Goal: Transaction & Acquisition: Purchase product/service

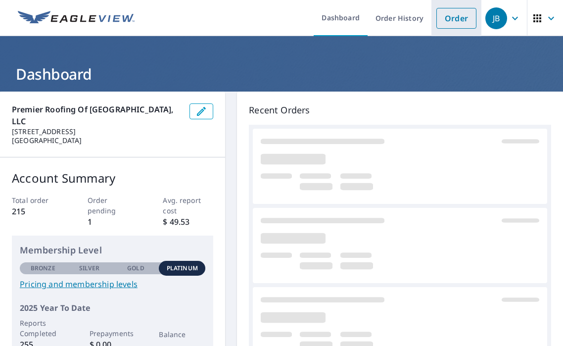
click at [457, 21] on link "Order" at bounding box center [457, 18] width 40 height 21
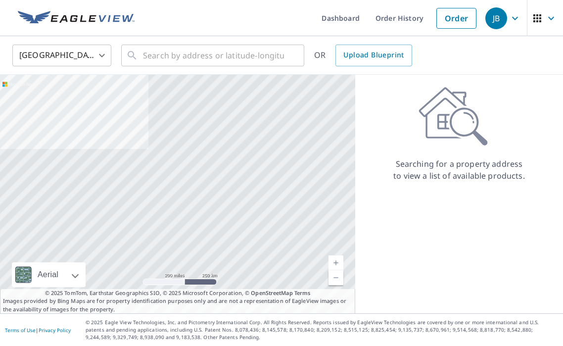
click at [71, 56] on body "JB JB Dashboard Order History Order JB United States US ​ ​ OR Upload Blueprint…" at bounding box center [281, 173] width 563 height 346
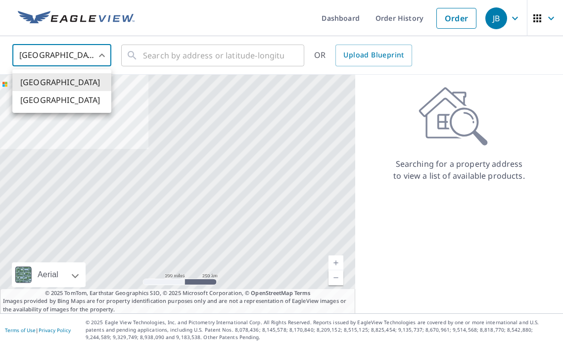
click at [164, 46] on div at bounding box center [281, 173] width 563 height 346
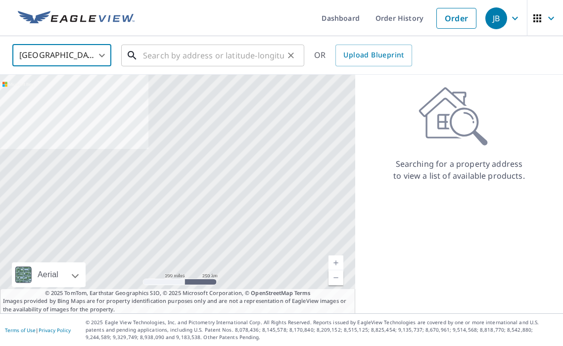
click at [176, 49] on input "text" at bounding box center [213, 56] width 141 height 28
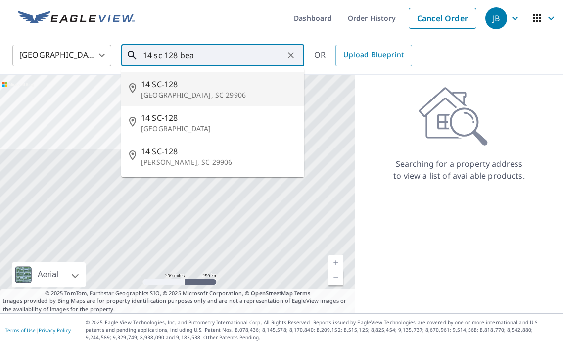
click at [166, 79] on span "14 SC-128" at bounding box center [218, 84] width 155 height 12
type input "14 SC-128 Beaufort, SC 29906"
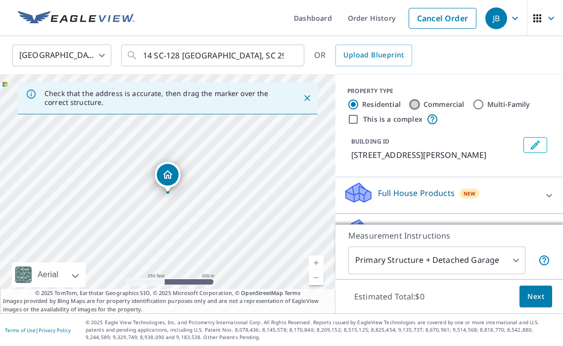
click at [418, 102] on input "Commercial" at bounding box center [415, 105] width 12 height 12
radio input "true"
type input "4"
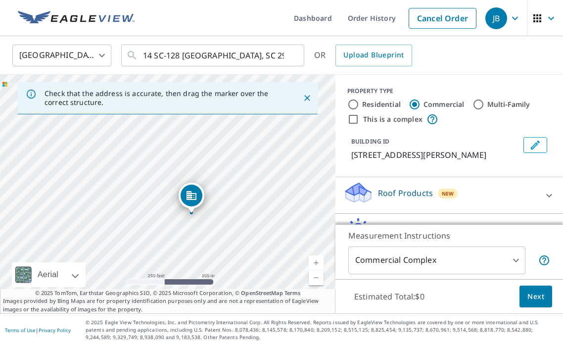
drag, startPoint x: 141, startPoint y: 192, endPoint x: 170, endPoint y: 209, distance: 34.6
click at [170, 209] on div "14 Savannah Hwy Beaufort, SC 29906" at bounding box center [168, 194] width 336 height 239
click at [320, 264] on link "Current Level 17, Zoom In" at bounding box center [316, 262] width 15 height 15
click at [502, 261] on body "JB JB Dashboard Order History Cancel Order JB United States US ​ 14 SC-128 Beau…" at bounding box center [281, 173] width 563 height 346
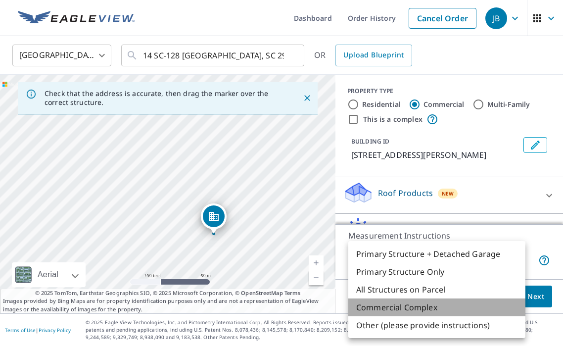
click at [448, 308] on li "Commercial Complex" at bounding box center [437, 308] width 177 height 18
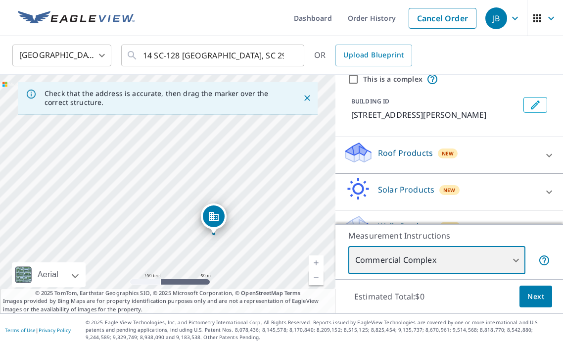
scroll to position [63, 0]
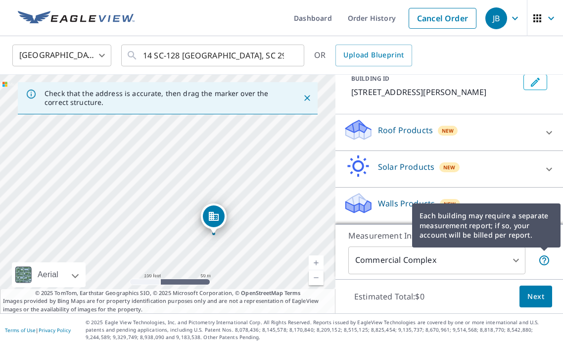
click at [546, 260] on icon at bounding box center [545, 260] width 12 height 12
click at [544, 260] on icon at bounding box center [545, 260] width 10 height 10
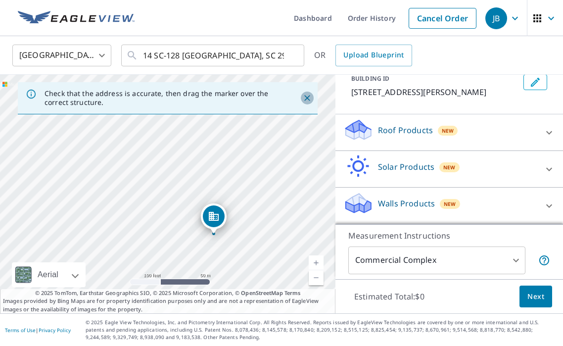
click at [306, 97] on icon "Close" at bounding box center [307, 98] width 6 height 6
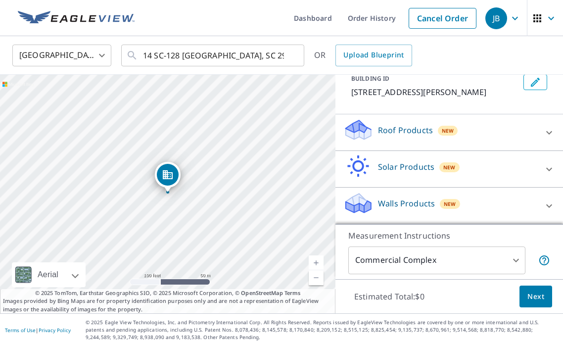
click at [315, 261] on link "Current Level 18, Zoom In" at bounding box center [316, 262] width 15 height 15
drag, startPoint x: 224, startPoint y: 234, endPoint x: 284, endPoint y: 286, distance: 79.7
click at [284, 286] on div "14 Savannah Hwy Beaufort, SC 29906" at bounding box center [168, 194] width 336 height 239
click at [229, 227] on icon "Dropped pin, building 1, Commercial property, 14 Savannah Hwy Beaufort, SC 29906" at bounding box center [228, 227] width 12 height 12
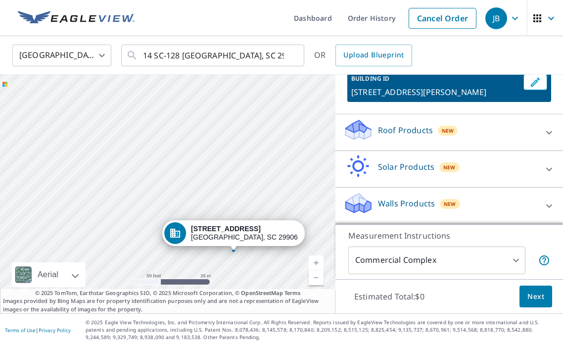
drag, startPoint x: 189, startPoint y: 207, endPoint x: 269, endPoint y: 284, distance: 110.3
click at [269, 284] on div "14 Savannah Hwy Beaufort, SC 29906" at bounding box center [168, 194] width 336 height 239
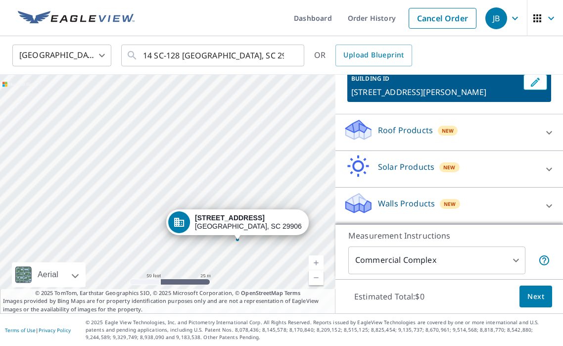
drag, startPoint x: 127, startPoint y: 160, endPoint x: 116, endPoint y: 131, distance: 30.5
click at [116, 131] on div "14 Savannah Hwy Beaufort, SC 29906" at bounding box center [168, 194] width 336 height 239
click at [529, 301] on span "Next" at bounding box center [536, 297] width 17 height 12
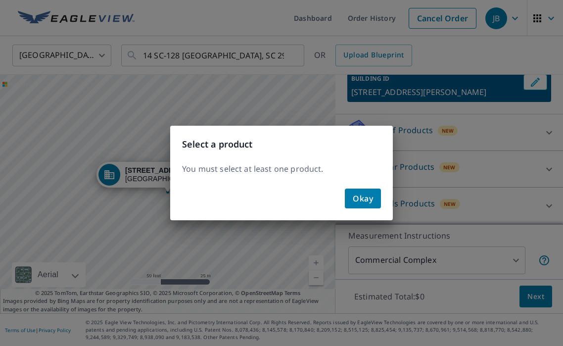
click at [370, 197] on span "Okay" at bounding box center [363, 199] width 20 height 14
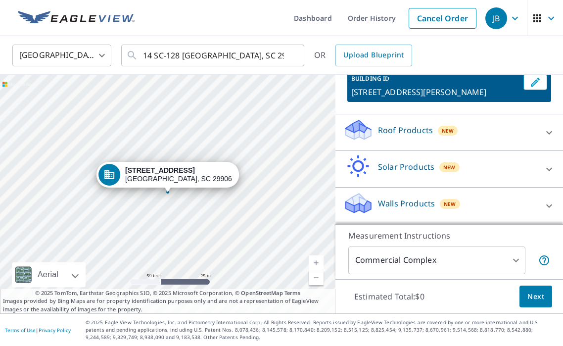
click at [486, 133] on div "Roof Products New" at bounding box center [441, 132] width 194 height 28
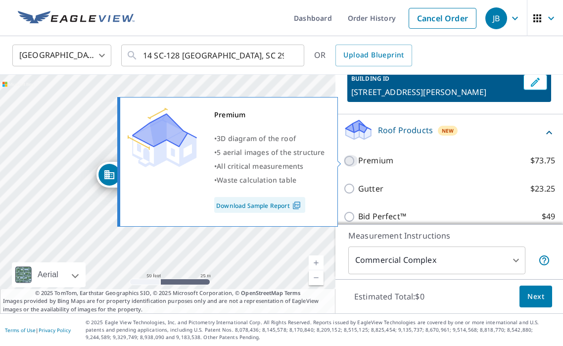
click at [353, 158] on input "Premium $73.75" at bounding box center [351, 161] width 15 height 12
checkbox input "true"
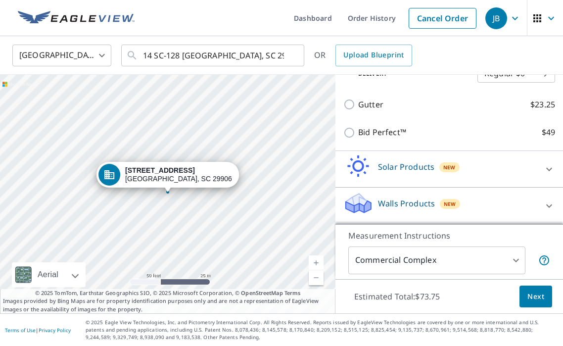
scroll to position [180, 0]
click at [499, 168] on div "Solar Products New" at bounding box center [441, 169] width 194 height 28
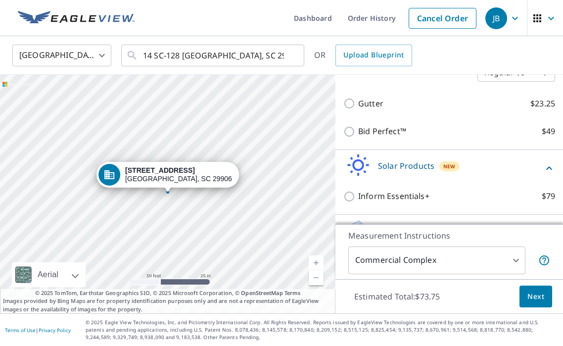
click at [500, 168] on div "Solar Products New" at bounding box center [444, 168] width 200 height 28
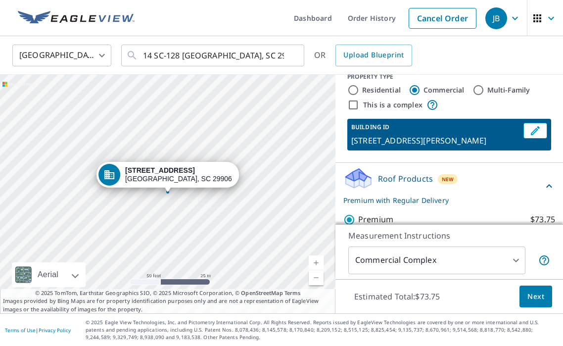
scroll to position [15, 0]
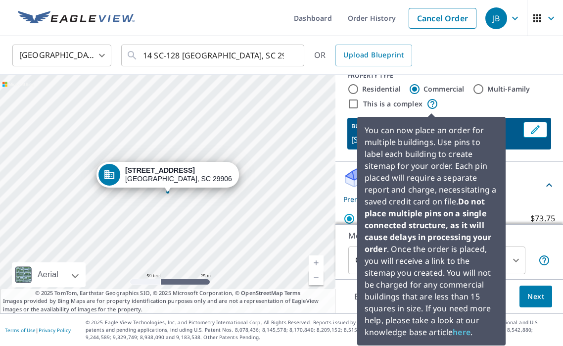
click at [432, 103] on icon at bounding box center [433, 104] width 12 height 12
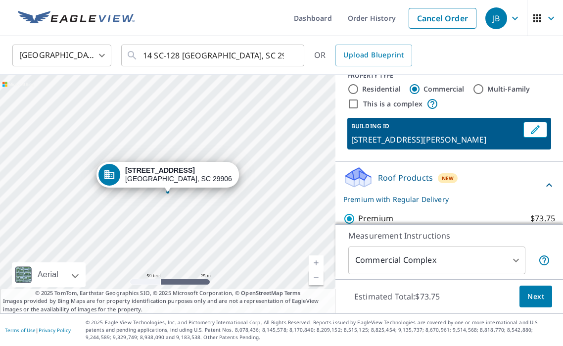
click at [353, 106] on input "This is a complex" at bounding box center [354, 104] width 12 height 12
checkbox input "true"
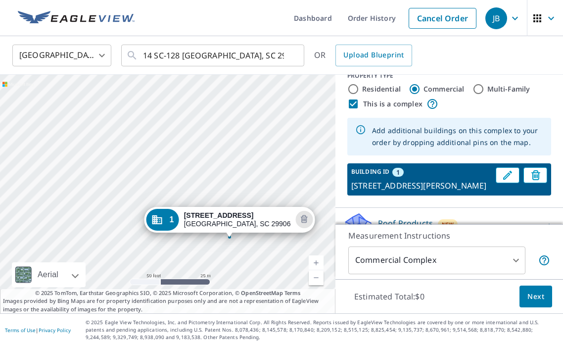
drag, startPoint x: 184, startPoint y: 213, endPoint x: 244, endPoint y: 257, distance: 74.4
click at [244, 257] on div "1 14 Savannah Hwy Beaufort, SC 29906" at bounding box center [168, 194] width 336 height 239
click at [318, 281] on link "Current Level 19, Zoom Out" at bounding box center [316, 277] width 15 height 15
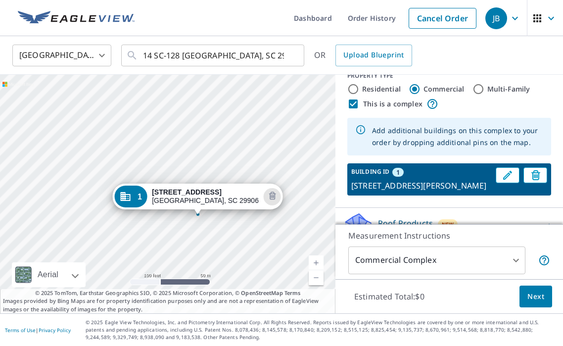
click at [107, 133] on div "1 14 Savannah Hwy Beaufort, SC 29906" at bounding box center [168, 194] width 336 height 239
click at [107, 145] on div "1 14 Savannah Hwy Beaufort, SC 29906" at bounding box center [168, 194] width 336 height 239
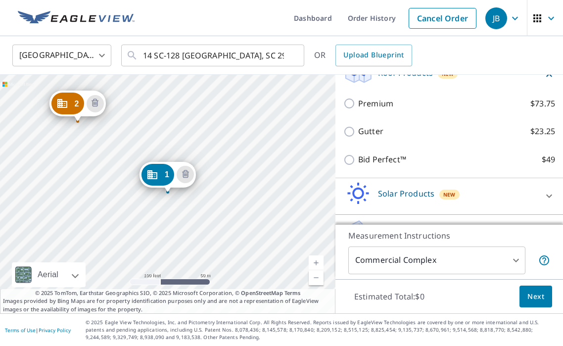
scroll to position [200, 0]
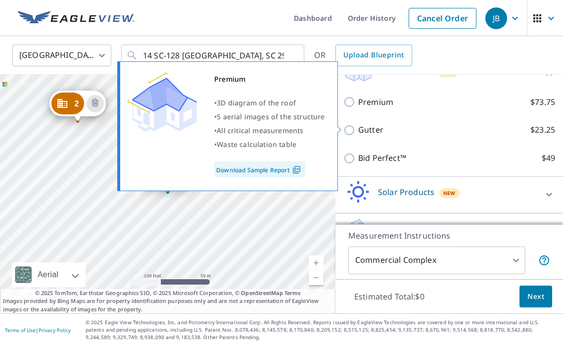
click at [348, 108] on input "Premium $73.75" at bounding box center [351, 102] width 15 height 12
checkbox input "true"
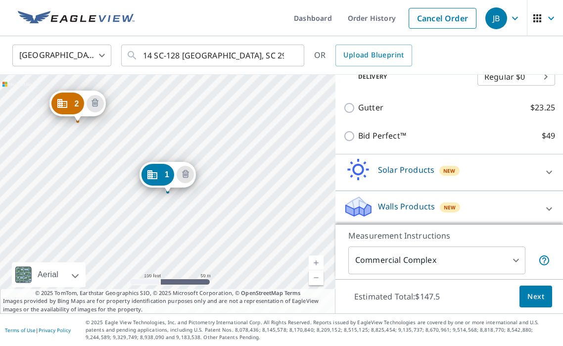
scroll to position [283, 0]
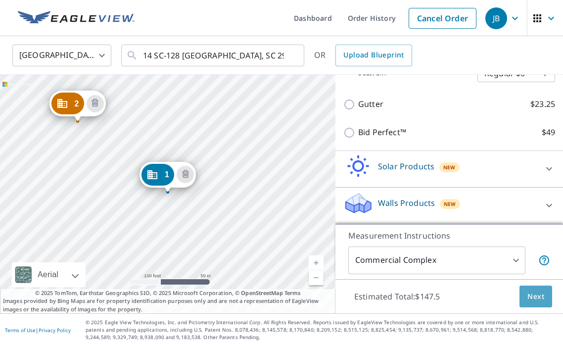
click at [532, 295] on span "Next" at bounding box center [536, 297] width 17 height 12
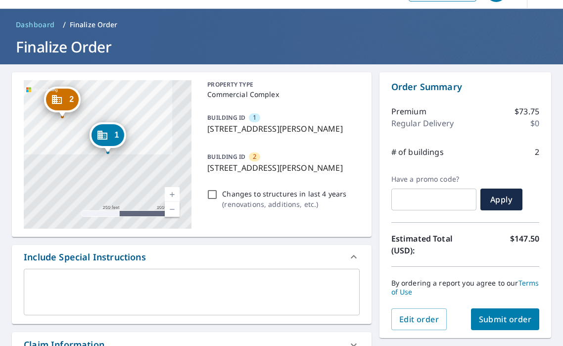
scroll to position [34, 0]
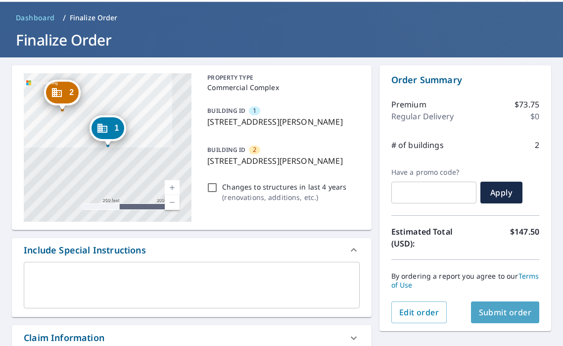
click at [493, 308] on span "Submit order" at bounding box center [505, 312] width 53 height 11
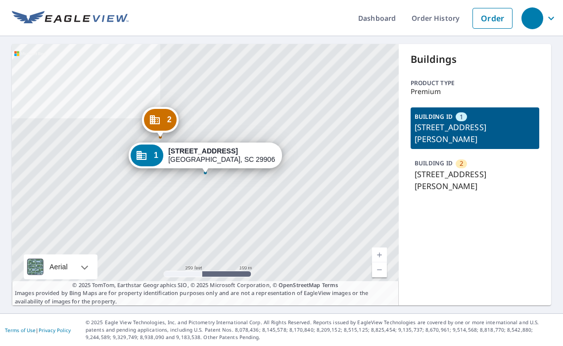
click at [377, 253] on link "Current Level 17, Zoom In" at bounding box center [379, 255] width 15 height 15
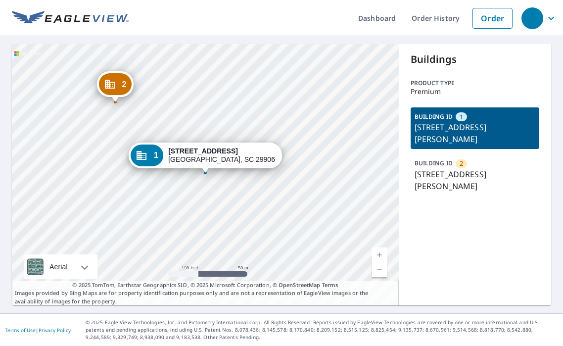
click at [377, 254] on link "Current Level 18, Zoom In" at bounding box center [379, 255] width 15 height 15
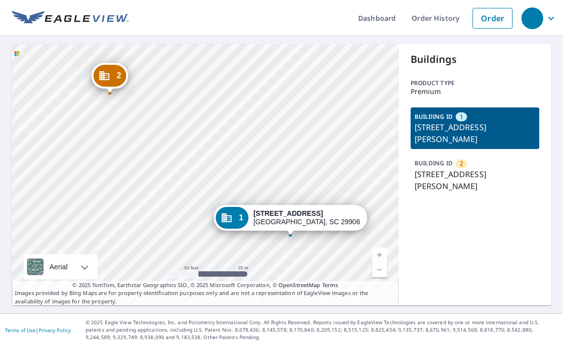
drag, startPoint x: 264, startPoint y: 218, endPoint x: 349, endPoint y: 280, distance: 105.6
click at [349, 280] on div "2 14 Savannah Hwy Beaufort, SC 29906 1 14 Savannah Hwy Beaufort, SC 29906" at bounding box center [205, 174] width 387 height 261
click at [465, 163] on div "2" at bounding box center [461, 163] width 11 height 9
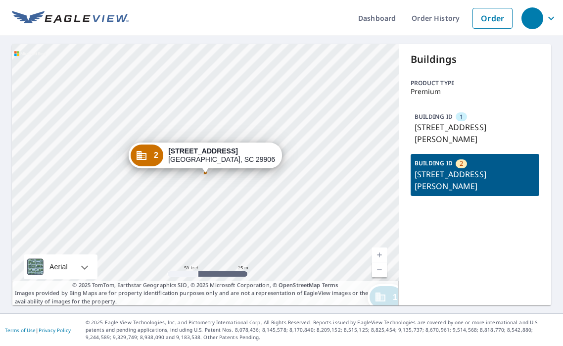
click at [461, 126] on p "[STREET_ADDRESS][PERSON_NAME]" at bounding box center [475, 133] width 121 height 24
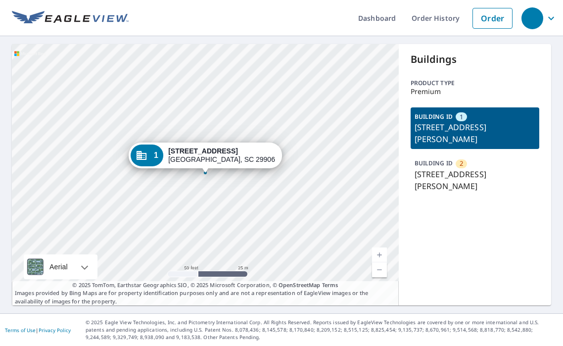
click at [456, 173] on p "[STREET_ADDRESS][PERSON_NAME]" at bounding box center [475, 180] width 121 height 24
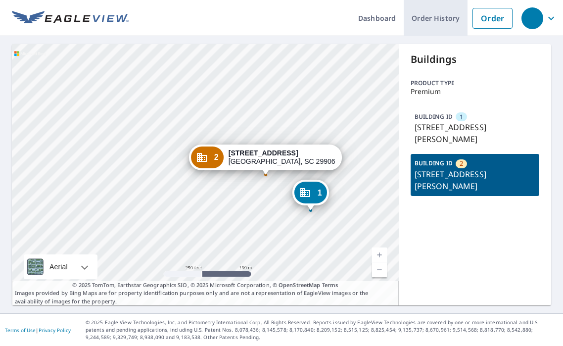
click at [424, 16] on link "Order History" at bounding box center [436, 18] width 64 height 36
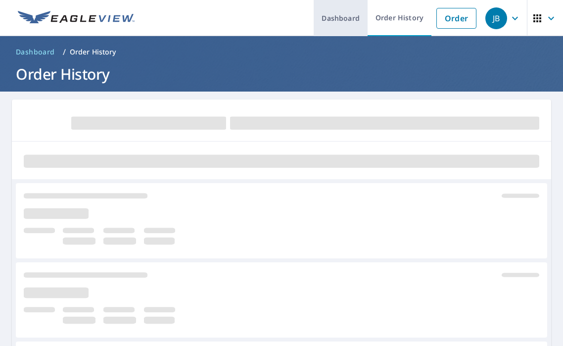
click at [350, 24] on link "Dashboard" at bounding box center [341, 18] width 54 height 36
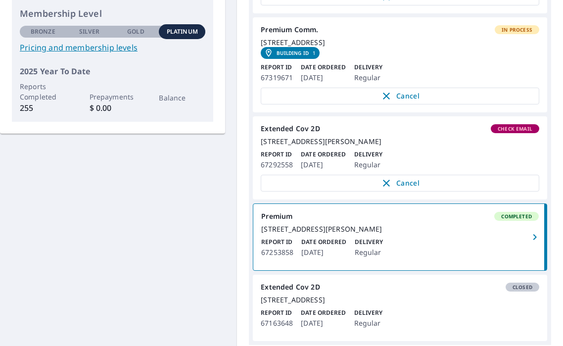
scroll to position [241, 0]
